Goal: Entertainment & Leisure: Browse casually

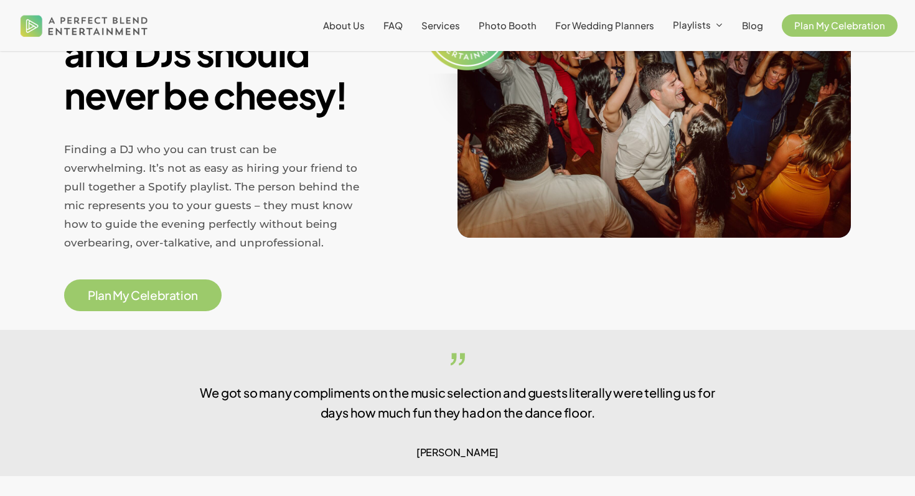
scroll to position [619, 0]
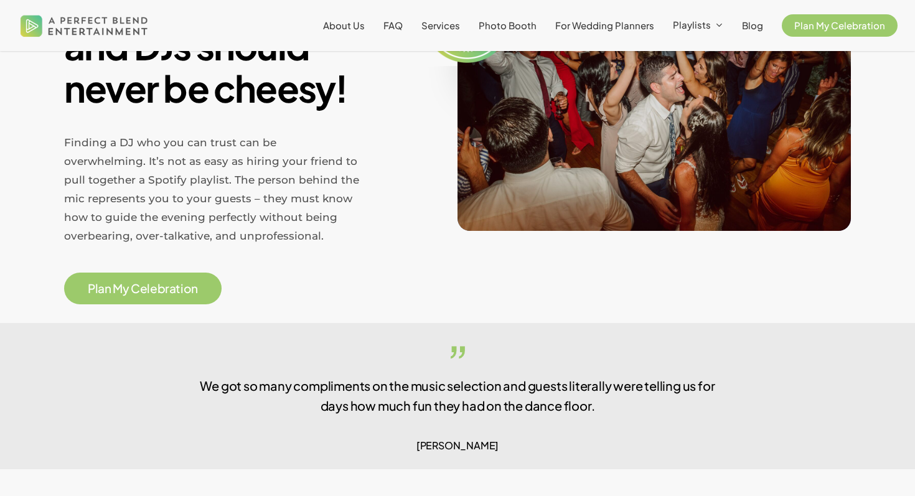
click at [195, 180] on span "Finding a DJ who you can trust can be overwhelming. It’s not as easy as hiring …" at bounding box center [211, 189] width 295 height 106
click at [204, 199] on span "Finding a DJ who you can trust can be overwhelming. It’s not as easy as hiring …" at bounding box center [211, 189] width 295 height 106
click at [240, 222] on span "Finding a DJ who you can trust can be overwhelming. It’s not as easy as hiring …" at bounding box center [211, 189] width 295 height 106
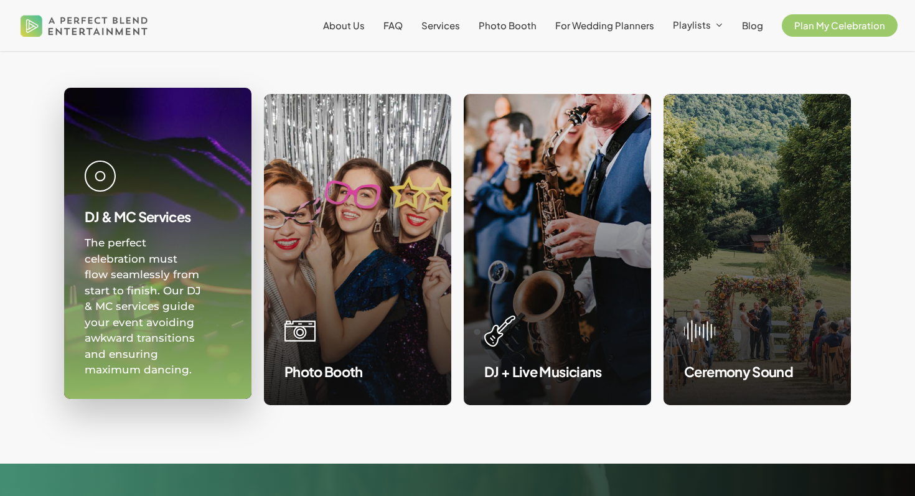
scroll to position [1154, 0]
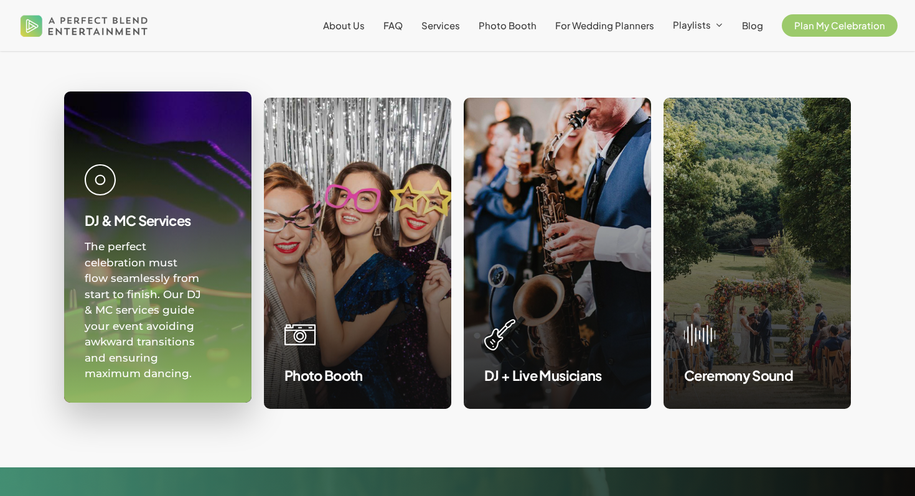
click at [174, 200] on link at bounding box center [158, 247] width 186 height 310
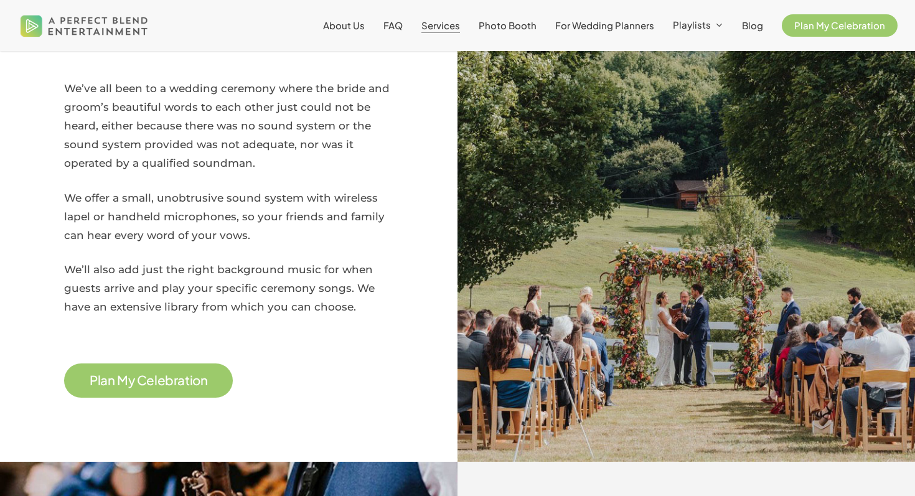
scroll to position [1535, 0]
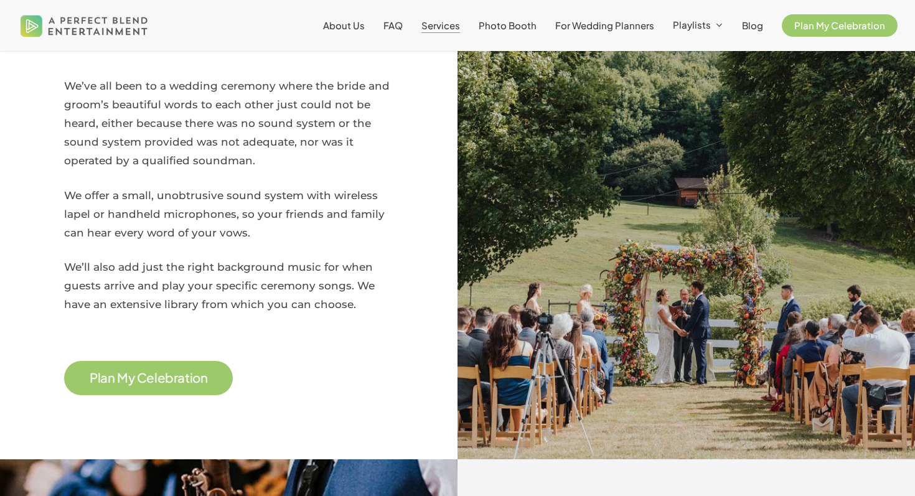
click at [227, 193] on span "We offer a small, unobtrusive sound system with wireless lapel or handheld micr…" at bounding box center [224, 214] width 321 height 50
click at [237, 193] on span "We offer a small, unobtrusive sound system with wireless lapel or handheld micr…" at bounding box center [224, 214] width 321 height 50
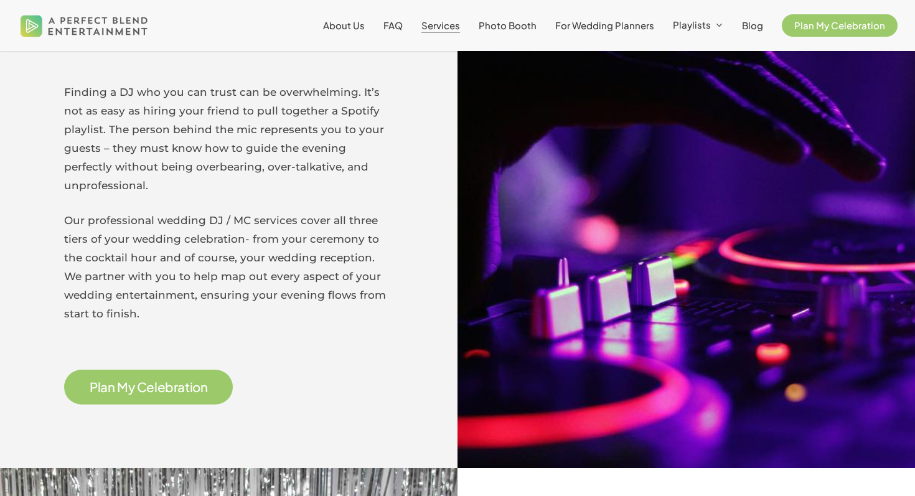
scroll to position [0, 0]
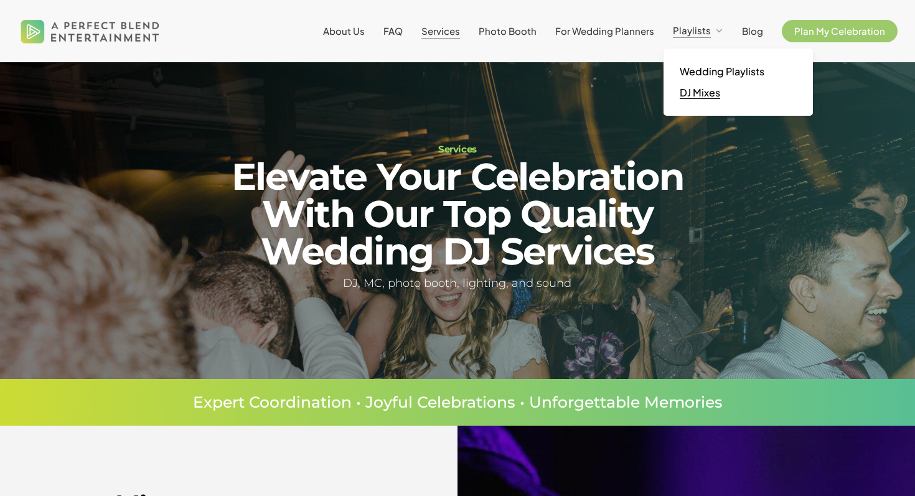
click at [712, 87] on span "DJ Mixes" at bounding box center [700, 92] width 40 height 13
